Goal: Task Accomplishment & Management: Manage account settings

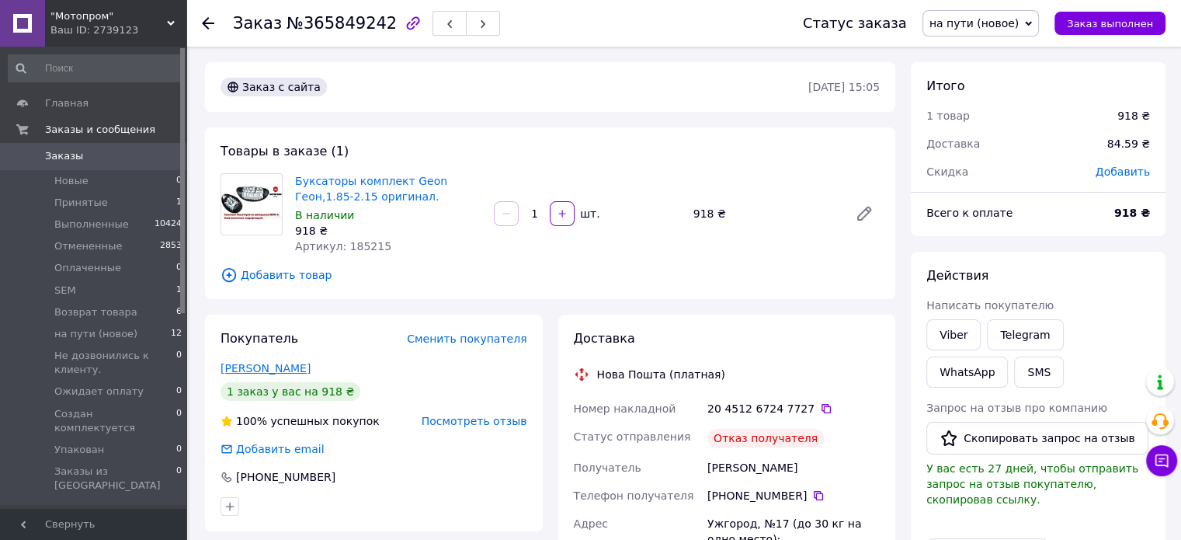
click at [278, 369] on link "[PERSON_NAME]" at bounding box center [266, 368] width 90 height 12
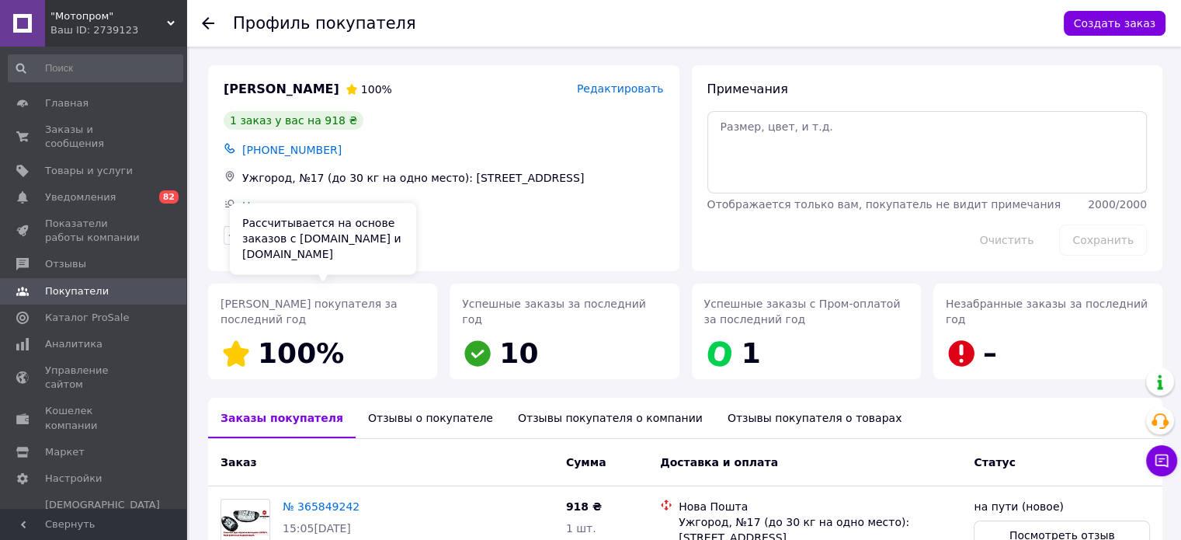
scroll to position [136, 0]
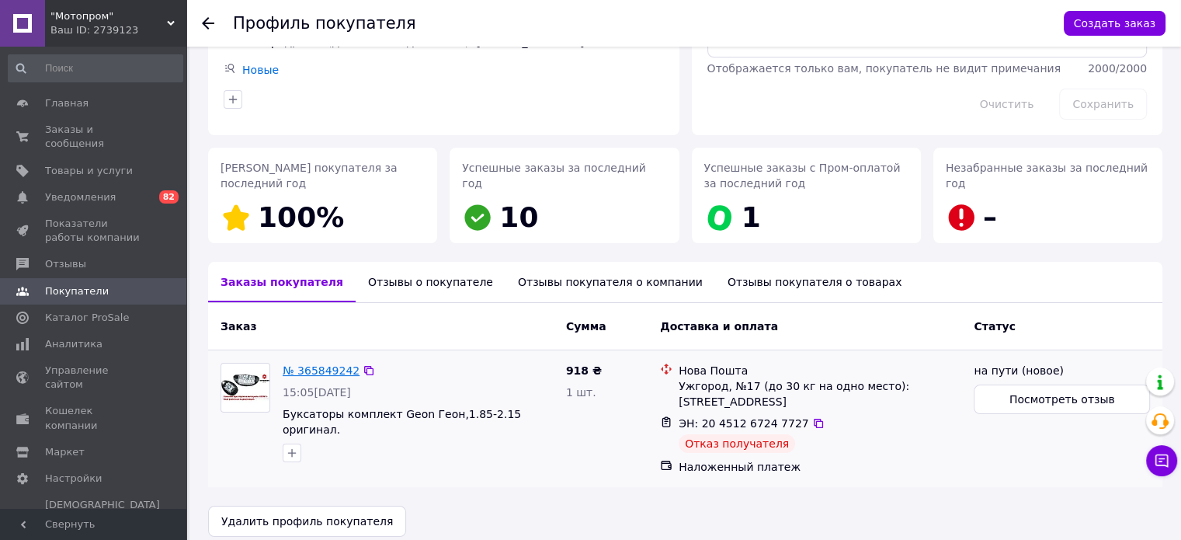
click at [321, 371] on link "№ 365849242" at bounding box center [321, 370] width 77 height 12
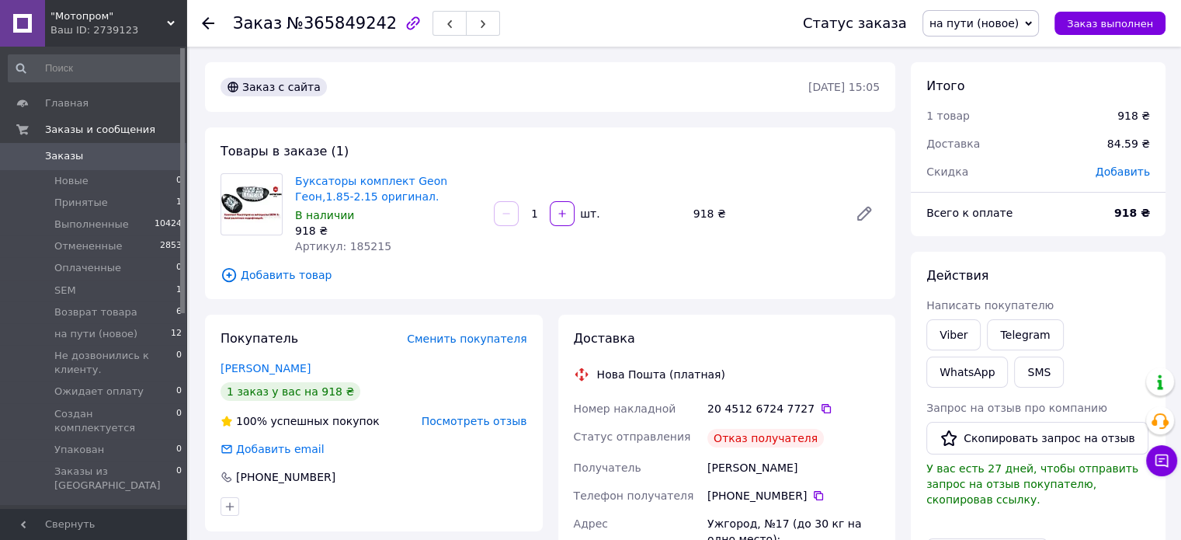
click at [445, 427] on span "Посмотреть отзыв" at bounding box center [475, 421] width 106 height 12
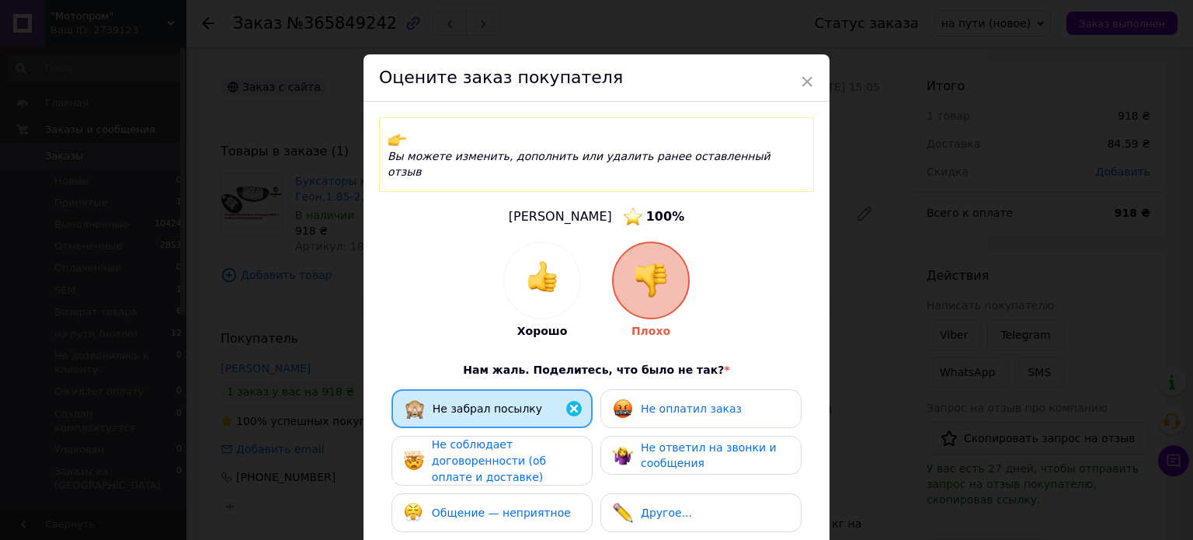
click at [658, 402] on span "Не оплатил заказ" at bounding box center [691, 408] width 101 height 12
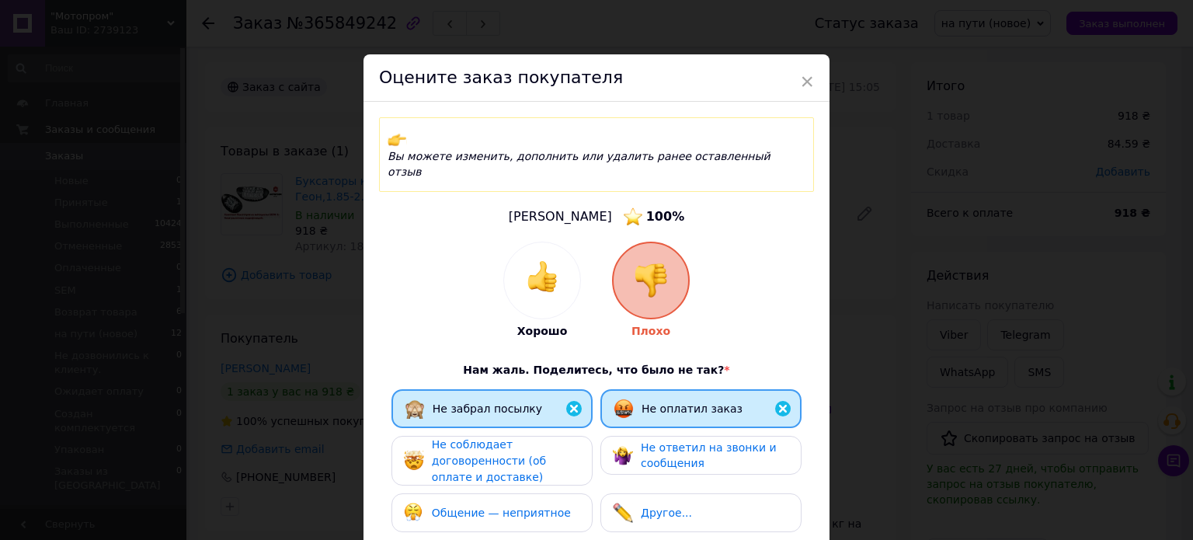
click at [546, 438] on span "Не соблюдает договоренности (об оплате и доставке)" at bounding box center [489, 460] width 114 height 44
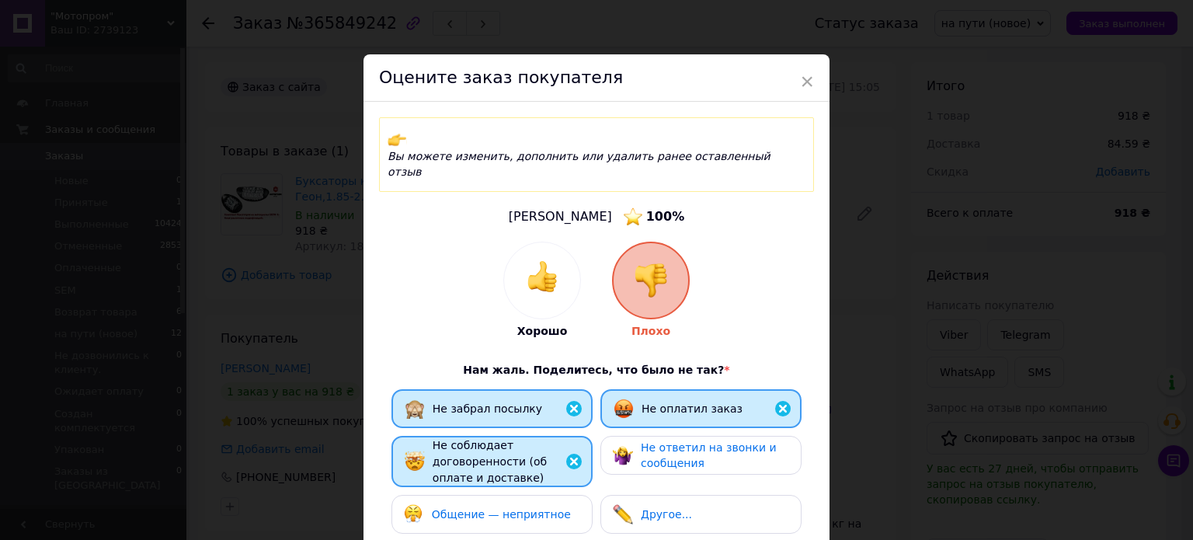
click at [496, 495] on div "Общение — неприятное" at bounding box center [491, 514] width 201 height 39
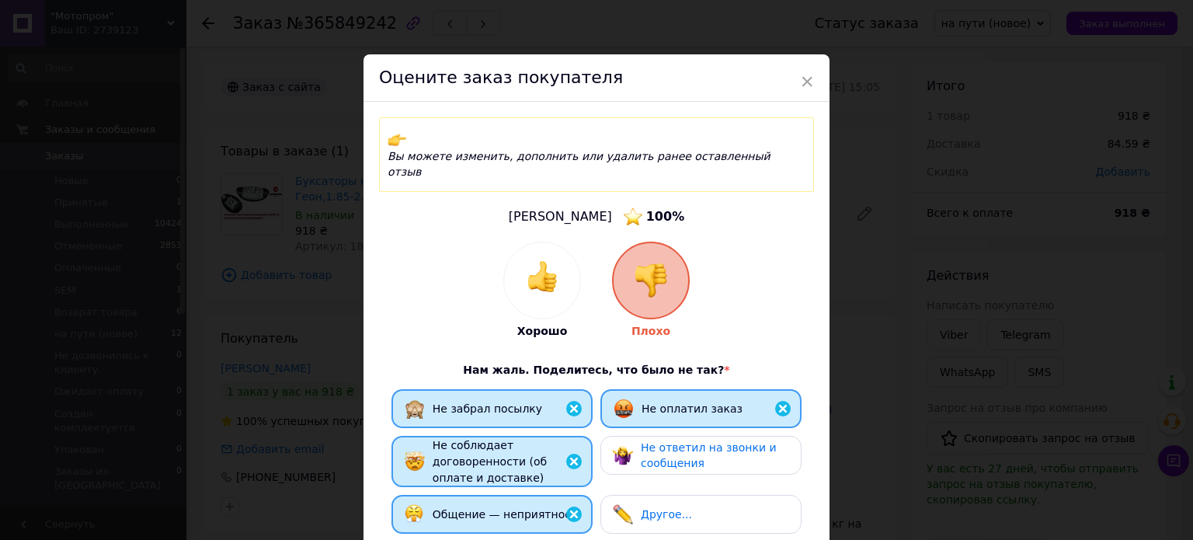
click at [668, 441] on span "Не ответил на звонки и сообщения" at bounding box center [709, 455] width 136 height 29
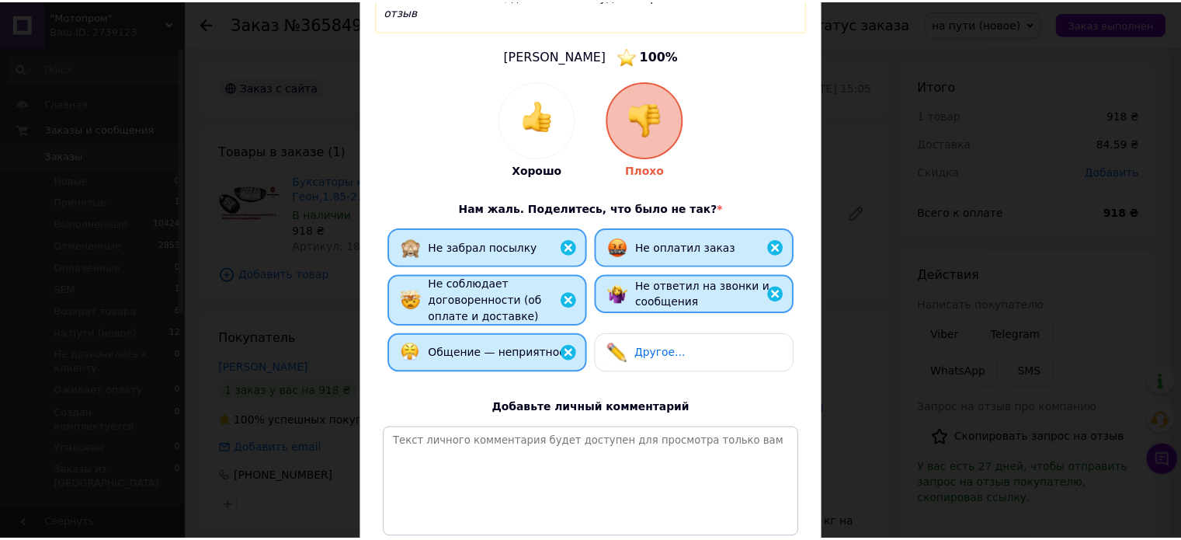
scroll to position [274, 0]
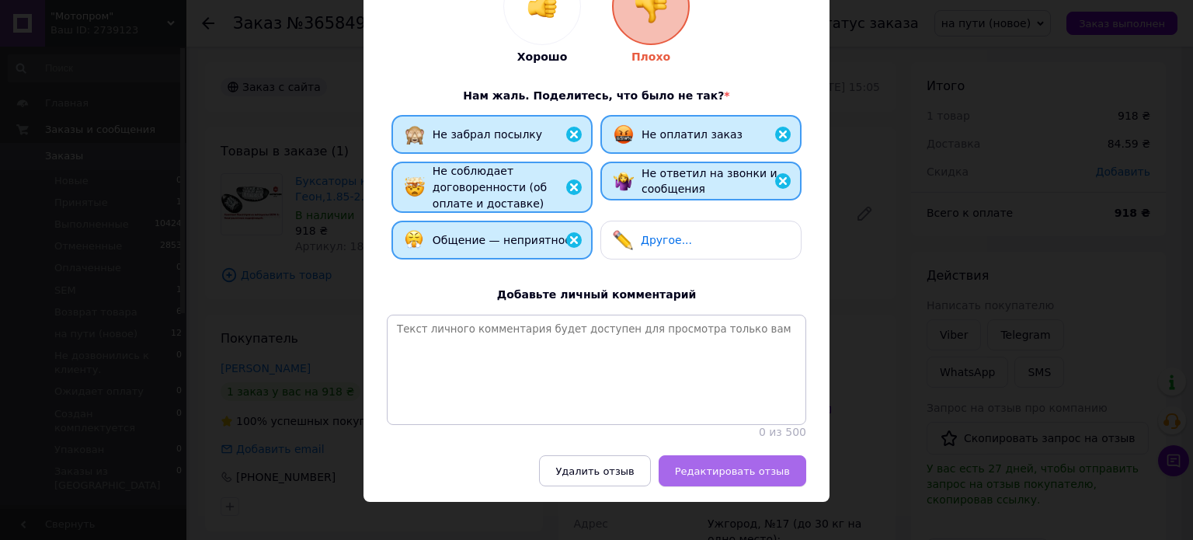
click at [735, 465] on span "Редактировать отзыв" at bounding box center [732, 471] width 115 height 12
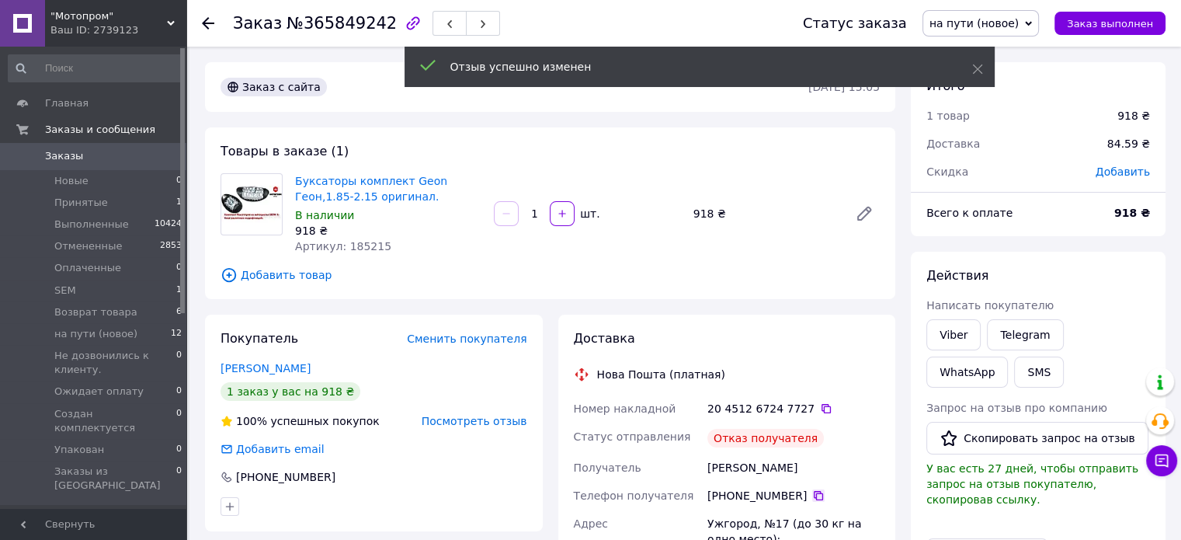
click at [814, 496] on icon at bounding box center [818, 495] width 9 height 9
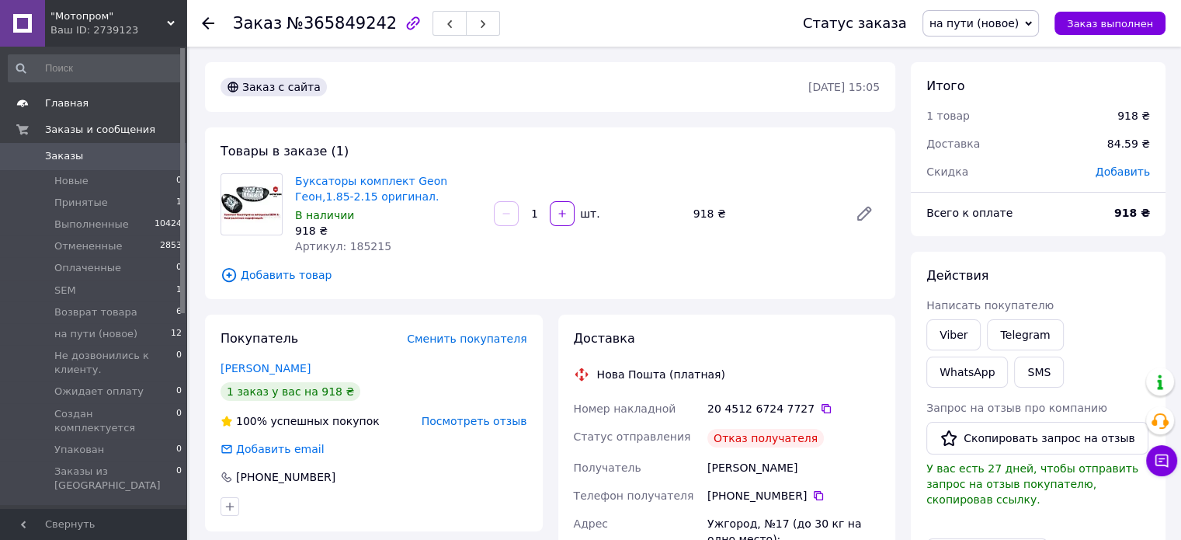
click at [90, 106] on span "Главная" at bounding box center [94, 103] width 99 height 14
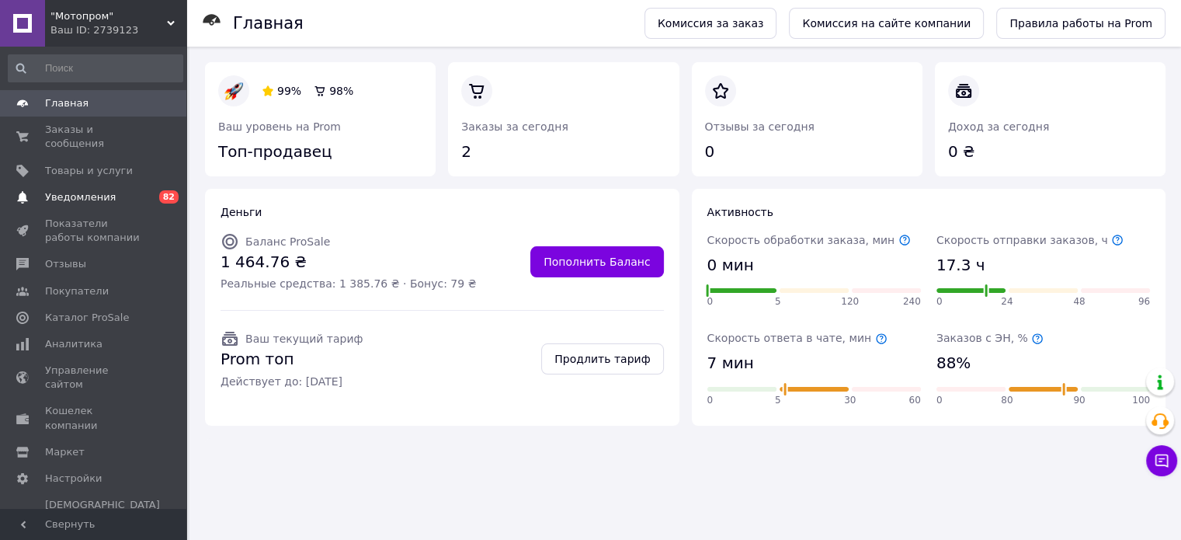
click at [128, 190] on span "Уведомления" at bounding box center [94, 197] width 99 height 14
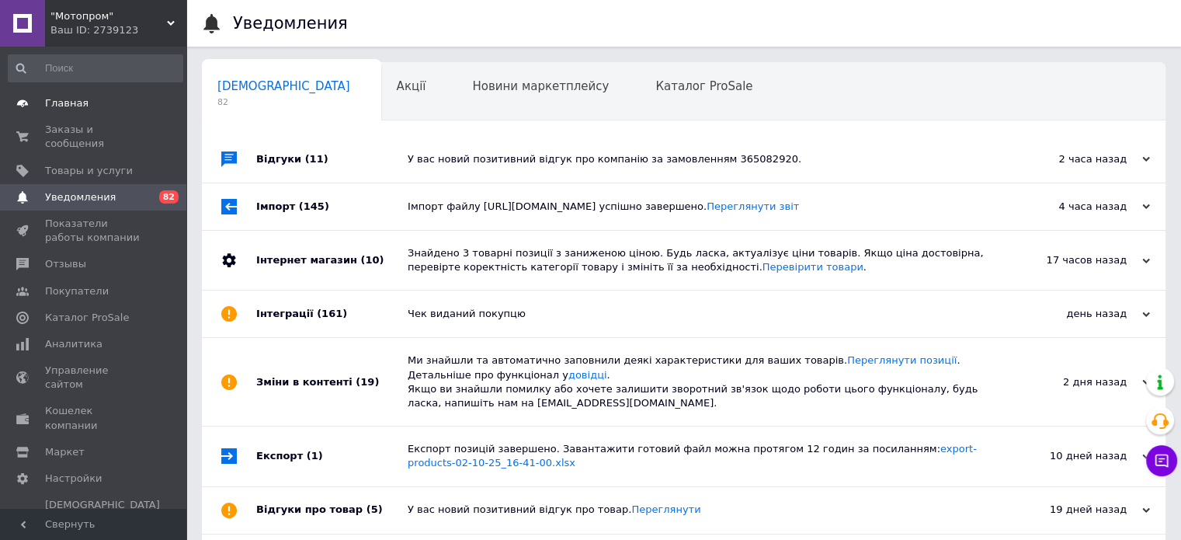
click at [137, 92] on link "Главная" at bounding box center [95, 103] width 191 height 26
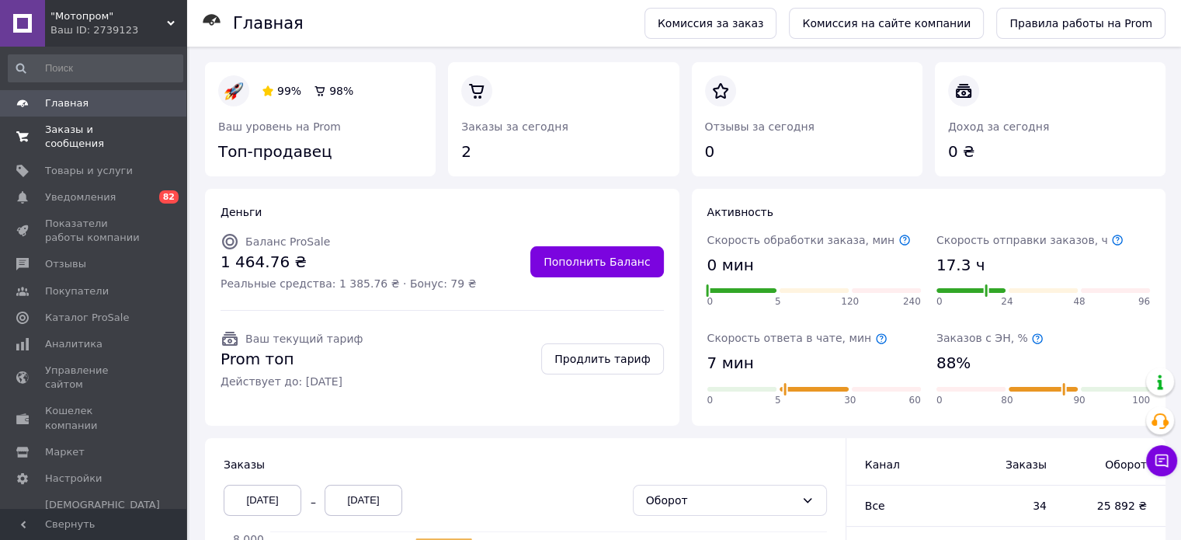
click at [138, 139] on link "Заказы и сообщения 0 0" at bounding box center [95, 136] width 191 height 40
